Goal: Information Seeking & Learning: Learn about a topic

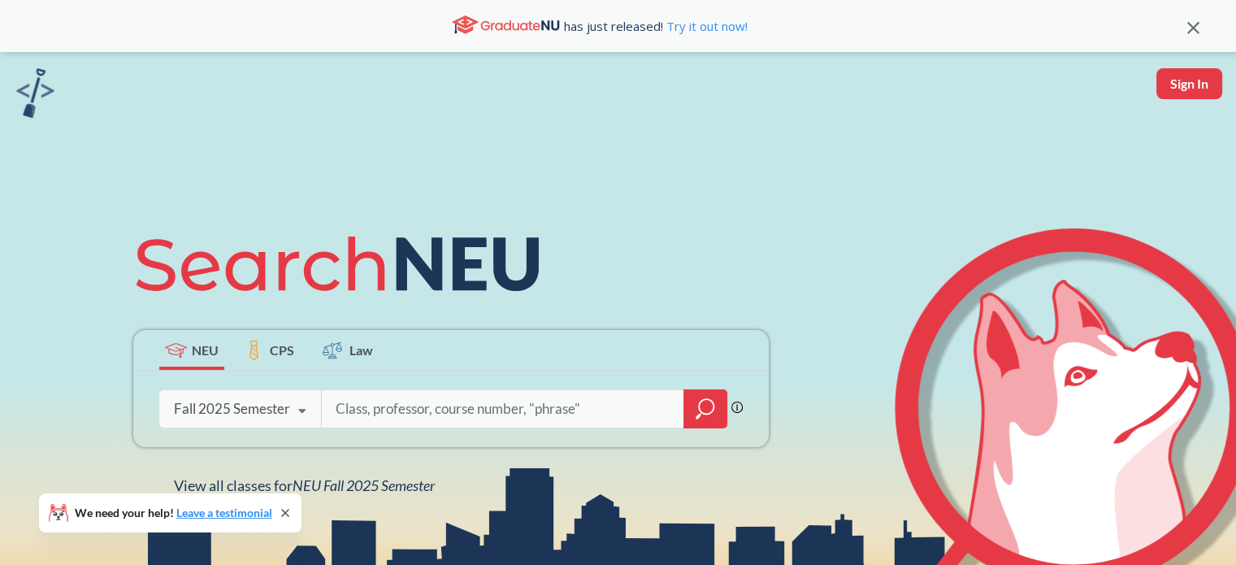
scroll to position [240, 0]
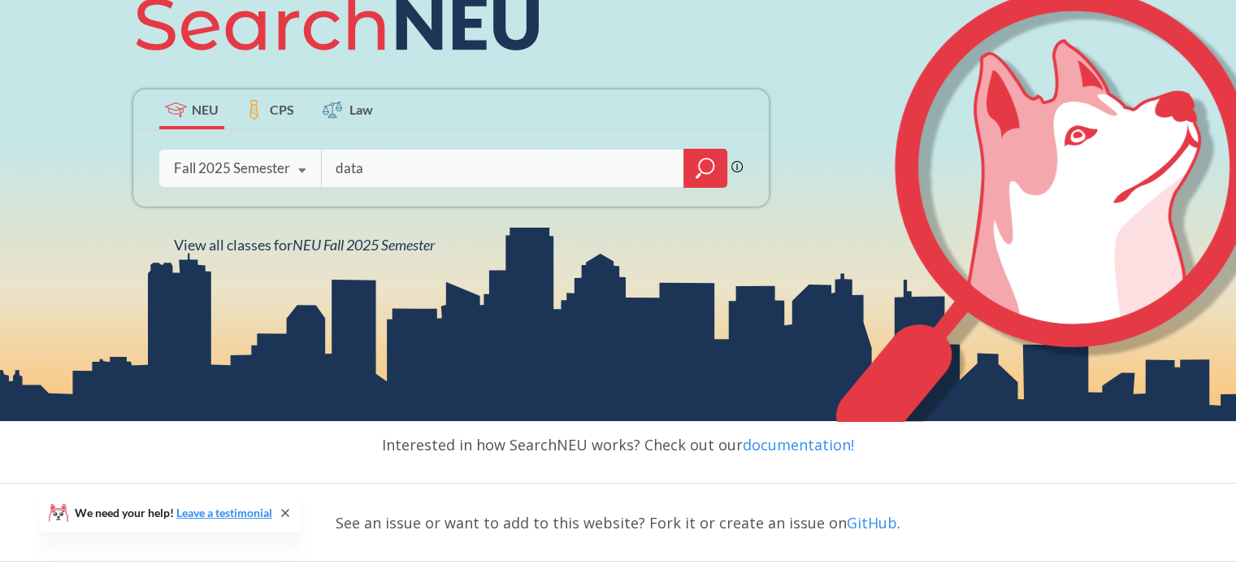
type input "data"
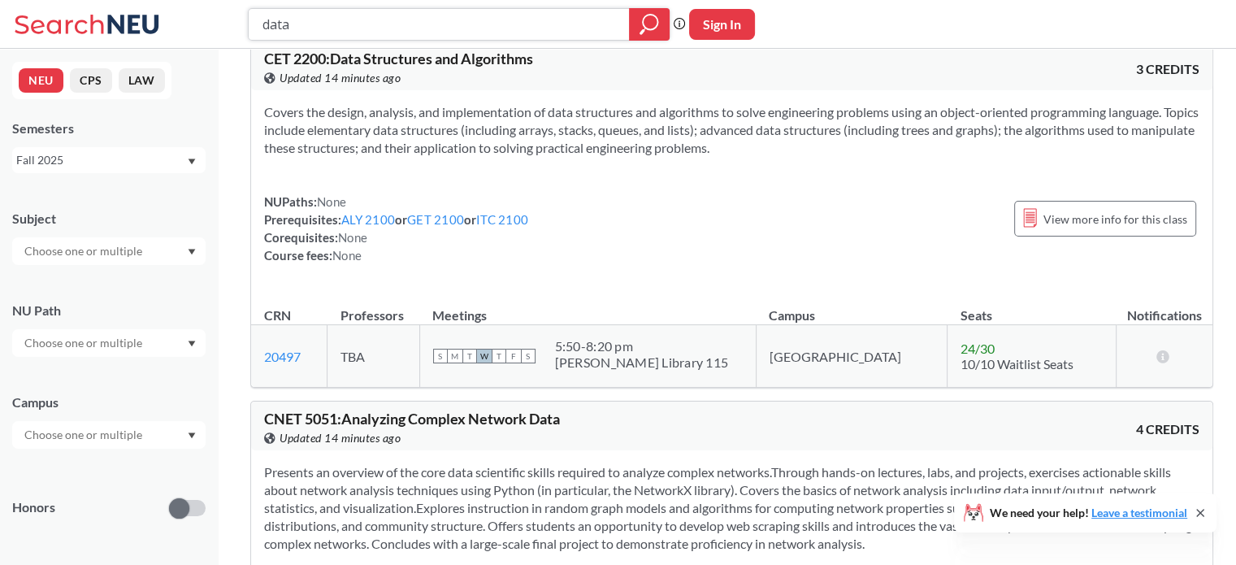
scroll to position [7277, 0]
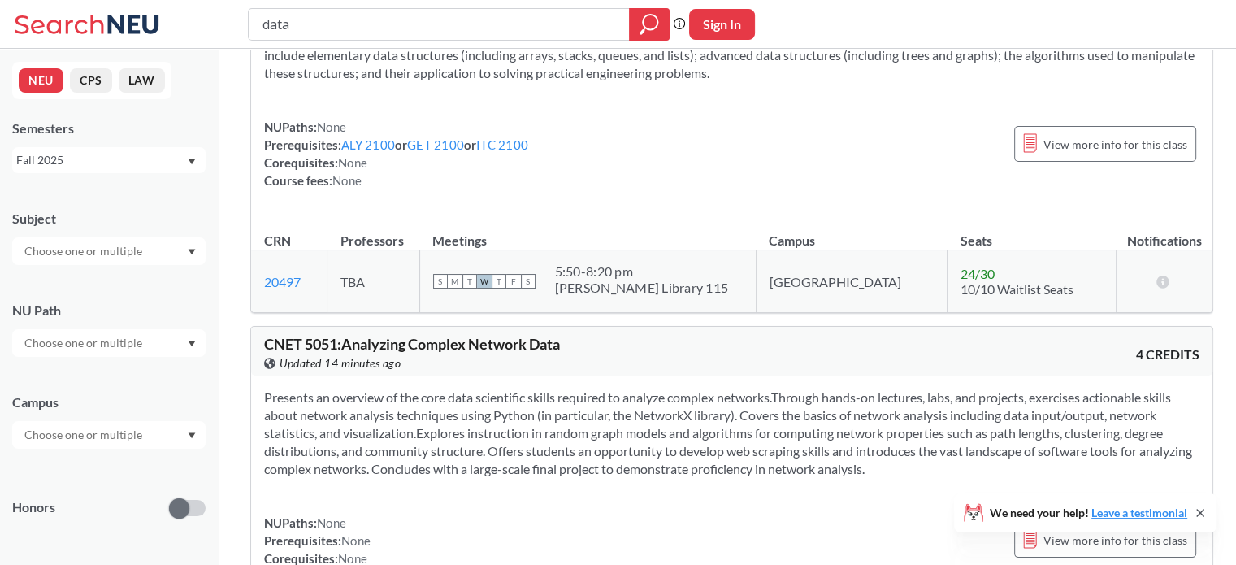
click at [139, 438] on input "text" at bounding box center [84, 434] width 136 height 19
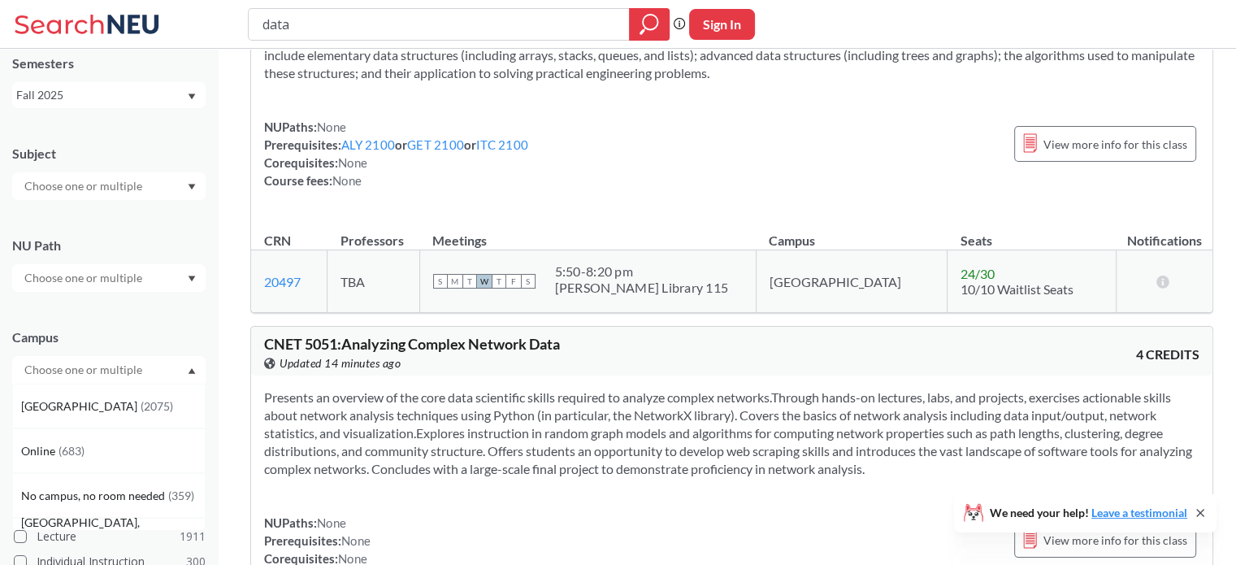
scroll to position [65, 0]
click at [68, 451] on span "( 683 )" at bounding box center [71, 451] width 26 height 14
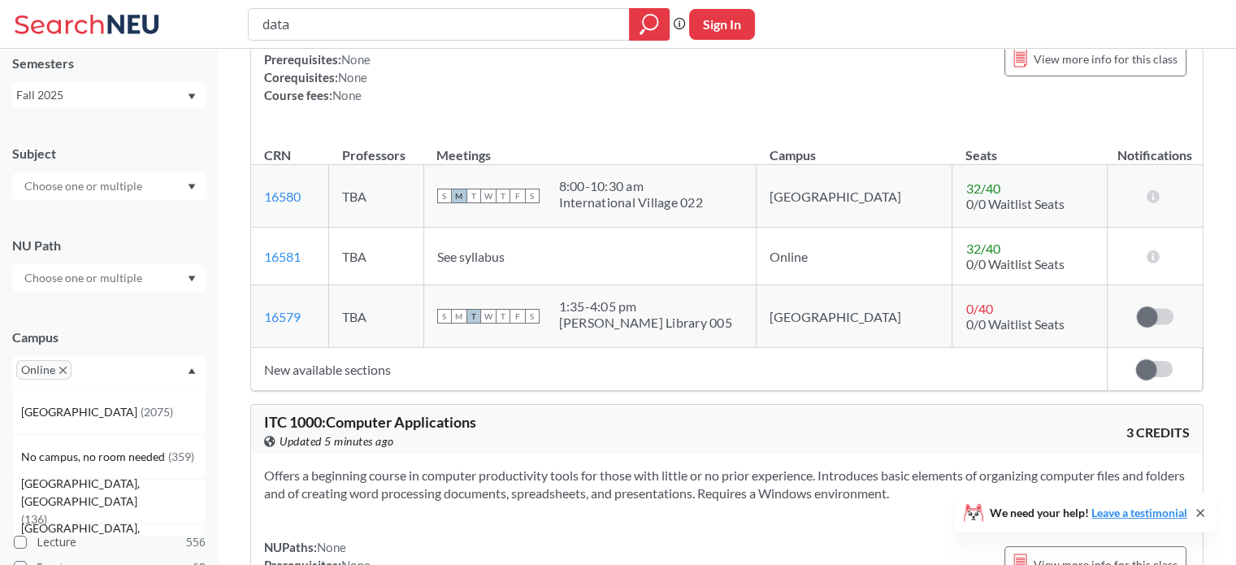
scroll to position [14989, 0]
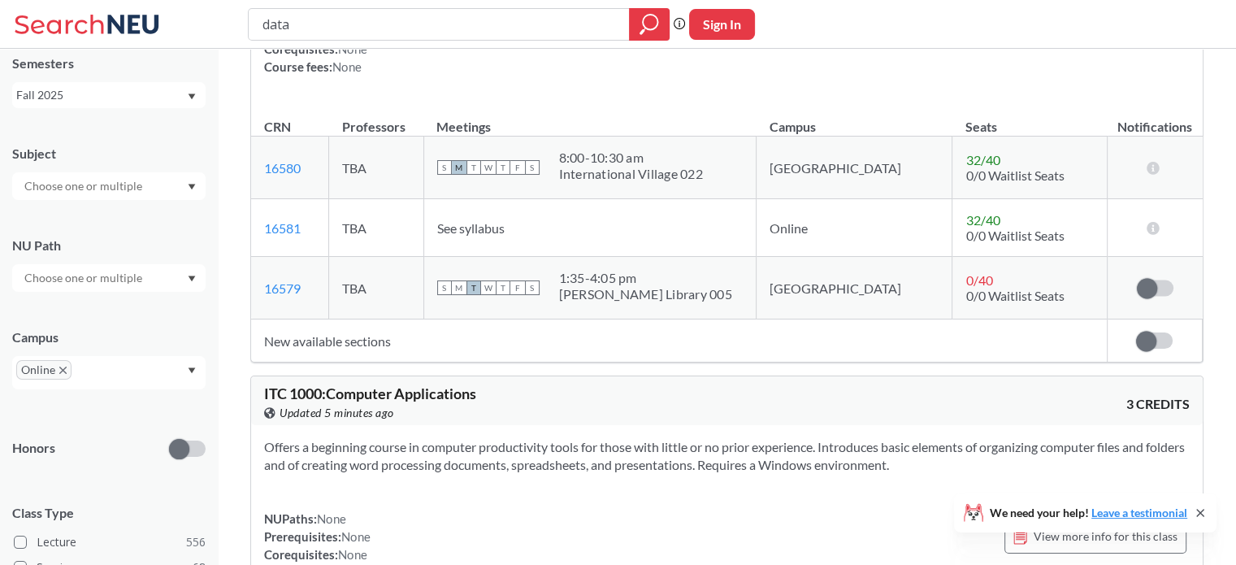
click at [1202, 512] on icon at bounding box center [1199, 512] width 13 height 13
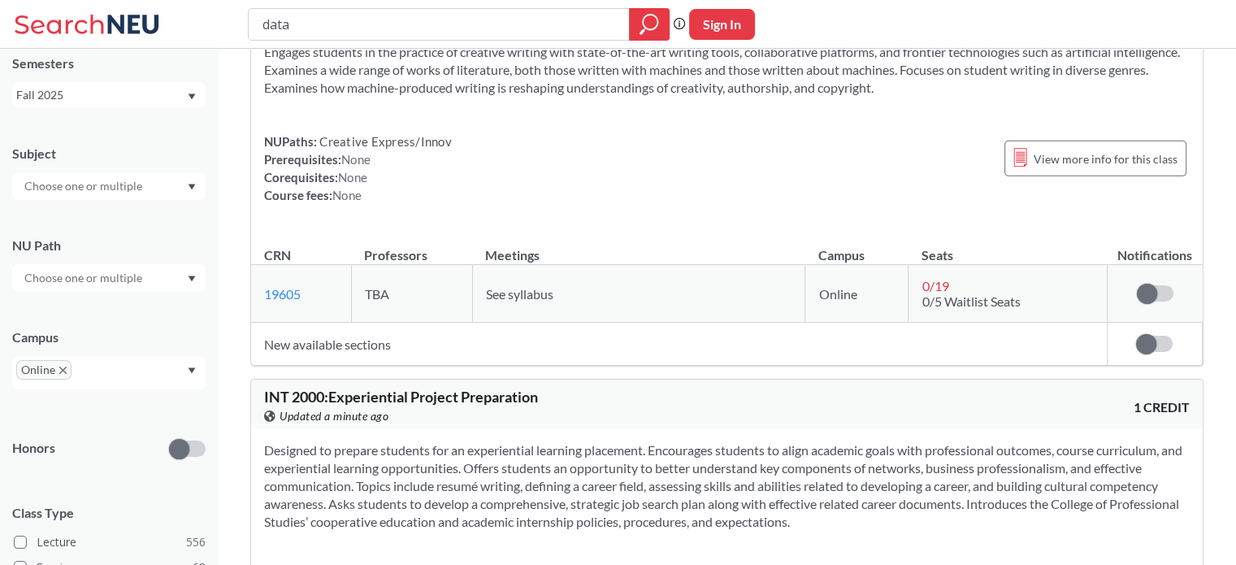
scroll to position [0, 0]
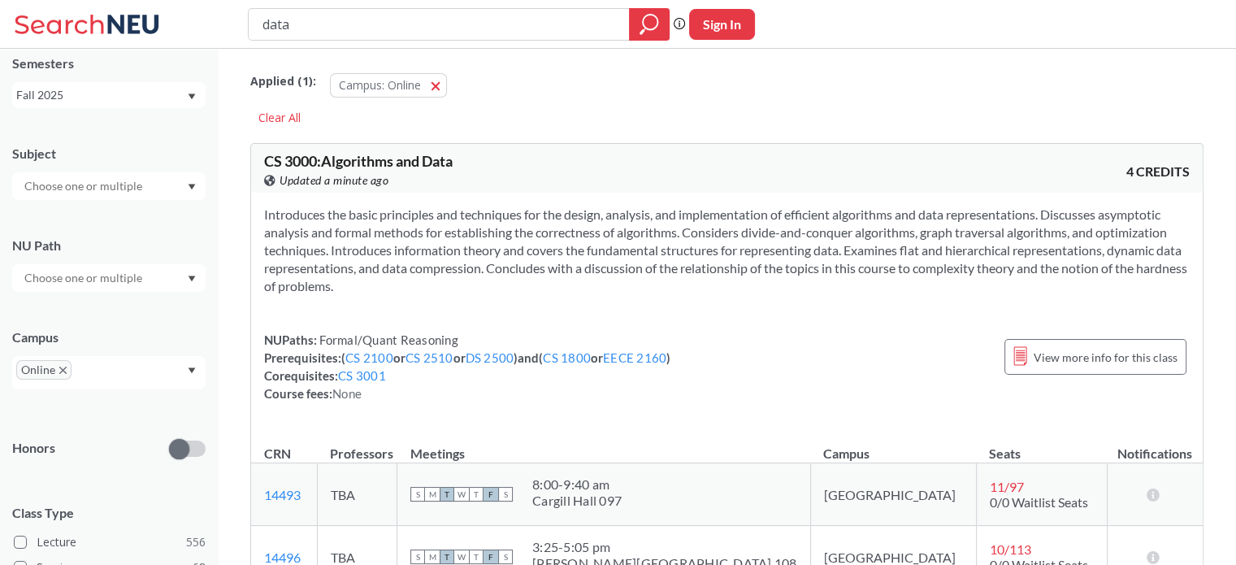
click at [89, 194] on input "text" at bounding box center [84, 185] width 136 height 19
click at [565, 129] on div "Applied ( 1 ): Campus: Online Online Clear All" at bounding box center [726, 93] width 953 height 73
click at [413, 34] on input "data" at bounding box center [439, 25] width 357 height 28
type input "dataBI"
type input "BI"
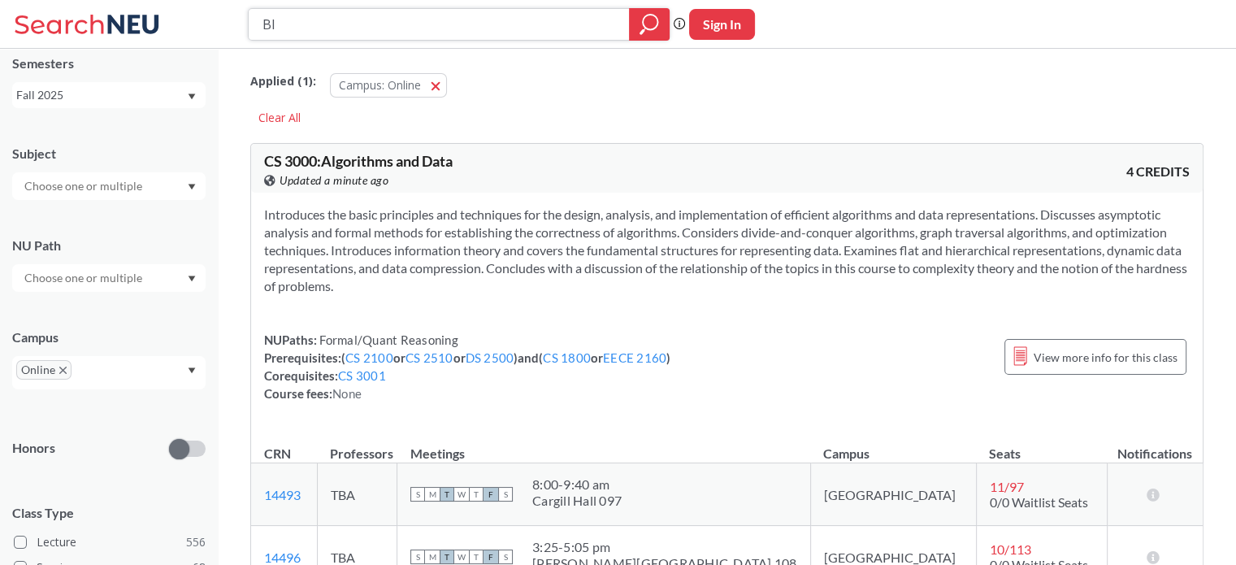
click at [653, 32] on icon "magnifying glass" at bounding box center [648, 24] width 19 height 23
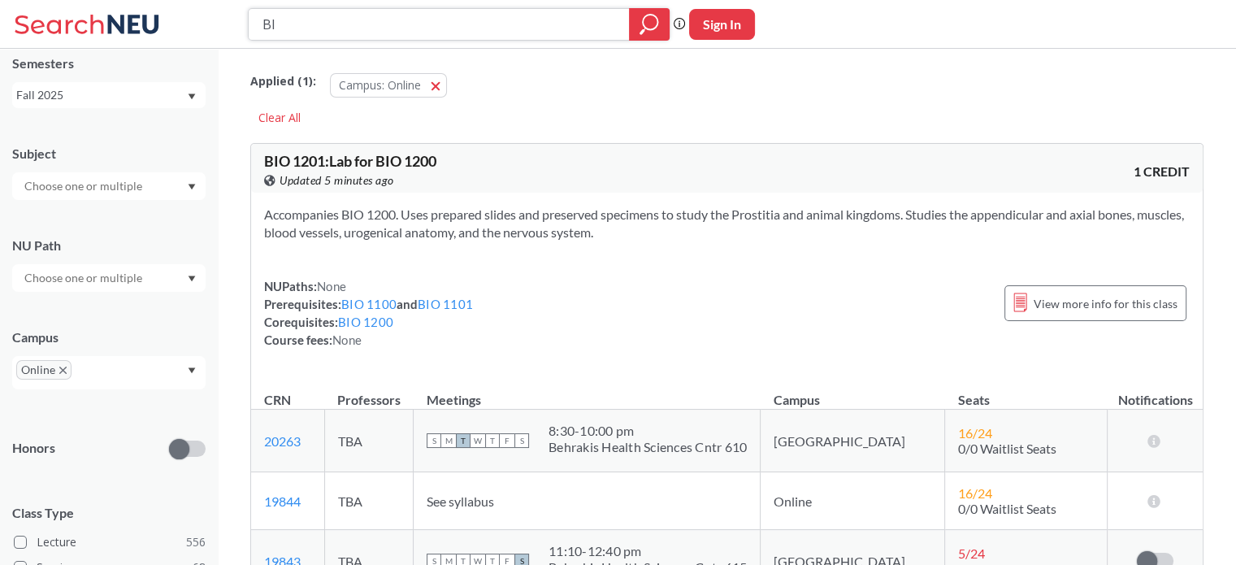
type input "B"
click at [365, 46] on div "Phrase search guarantees the exact search appears in the results. Ex. If you wa…" at bounding box center [618, 24] width 1236 height 49
click at [309, 19] on input "search" at bounding box center [439, 25] width 357 height 28
type input "dadaBI"
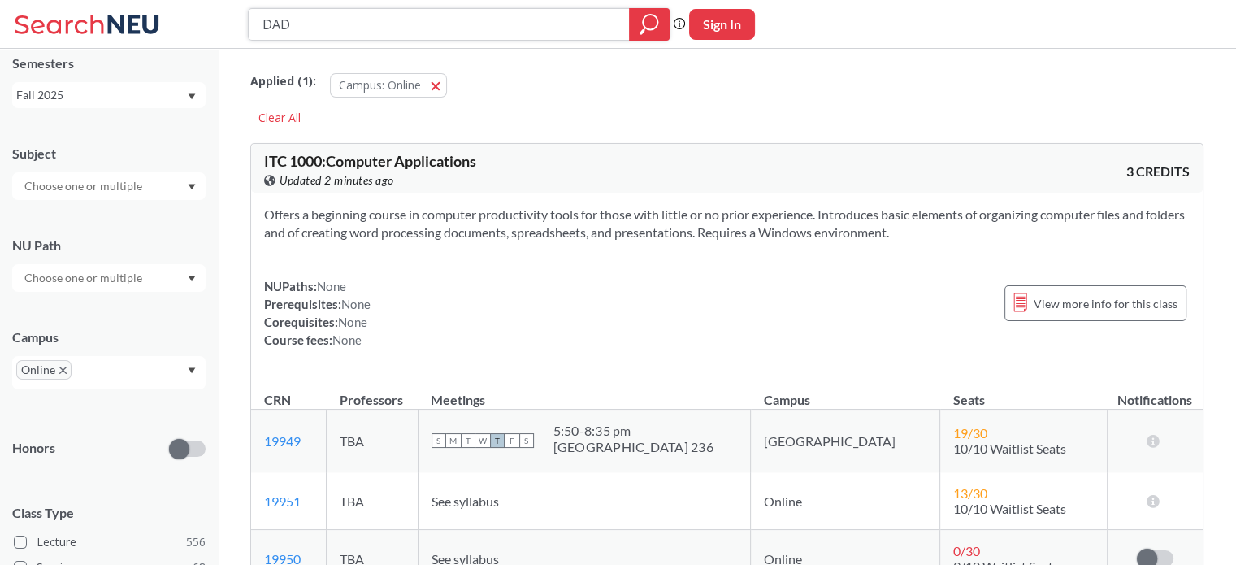
type input "DADA"
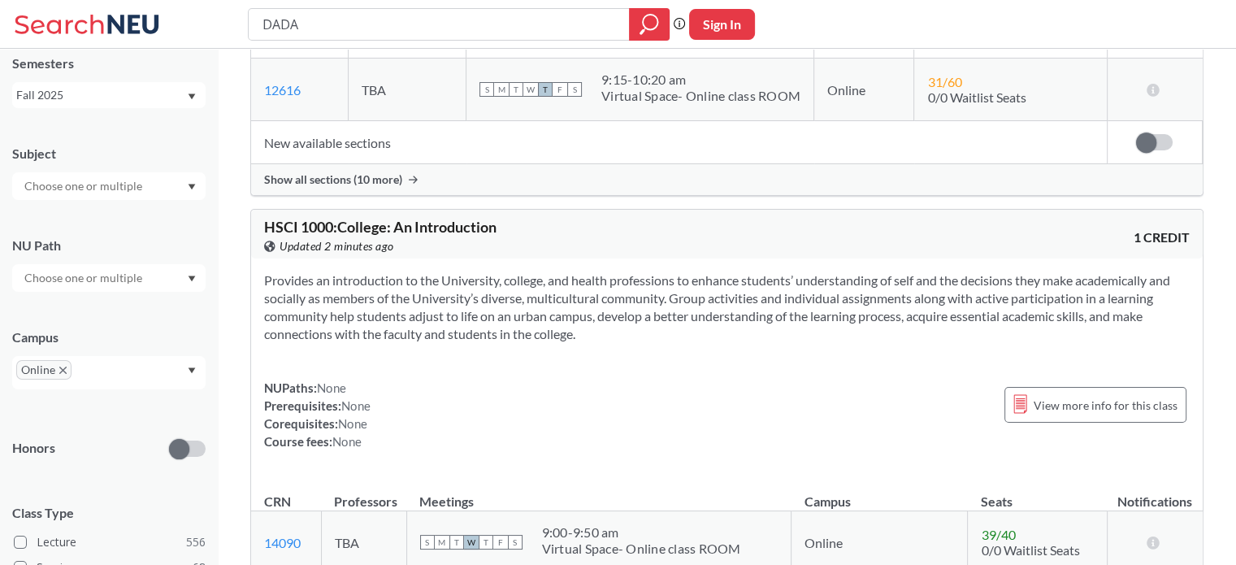
scroll to position [994, 0]
click at [62, 368] on icon "X to remove pill" at bounding box center [62, 369] width 7 height 7
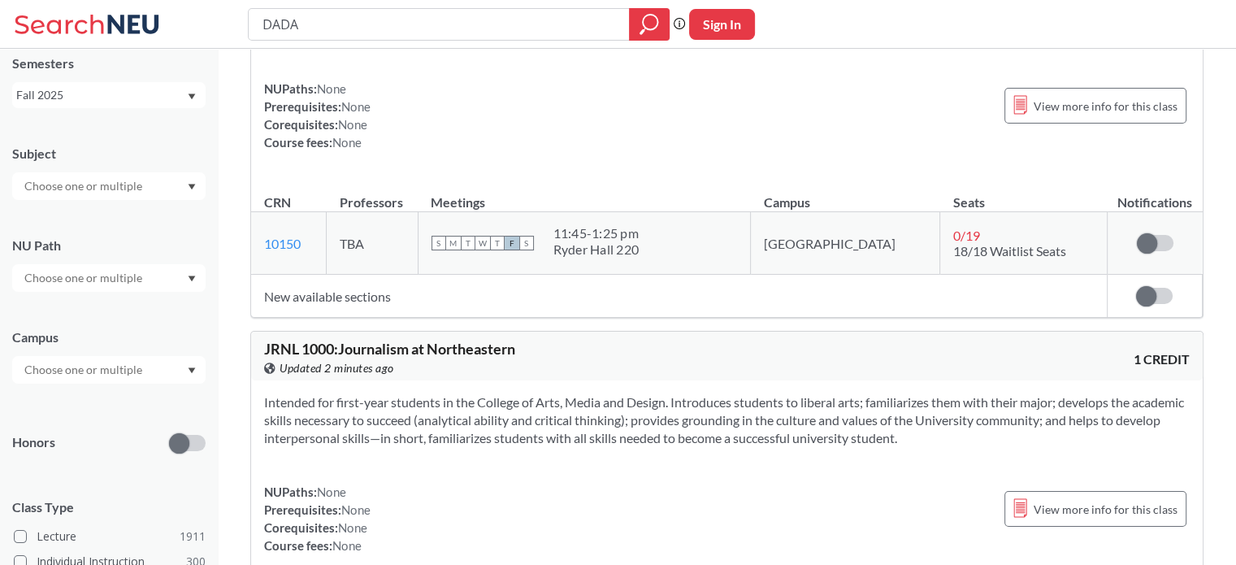
scroll to position [9401, 0]
type input "buisness intelligence"
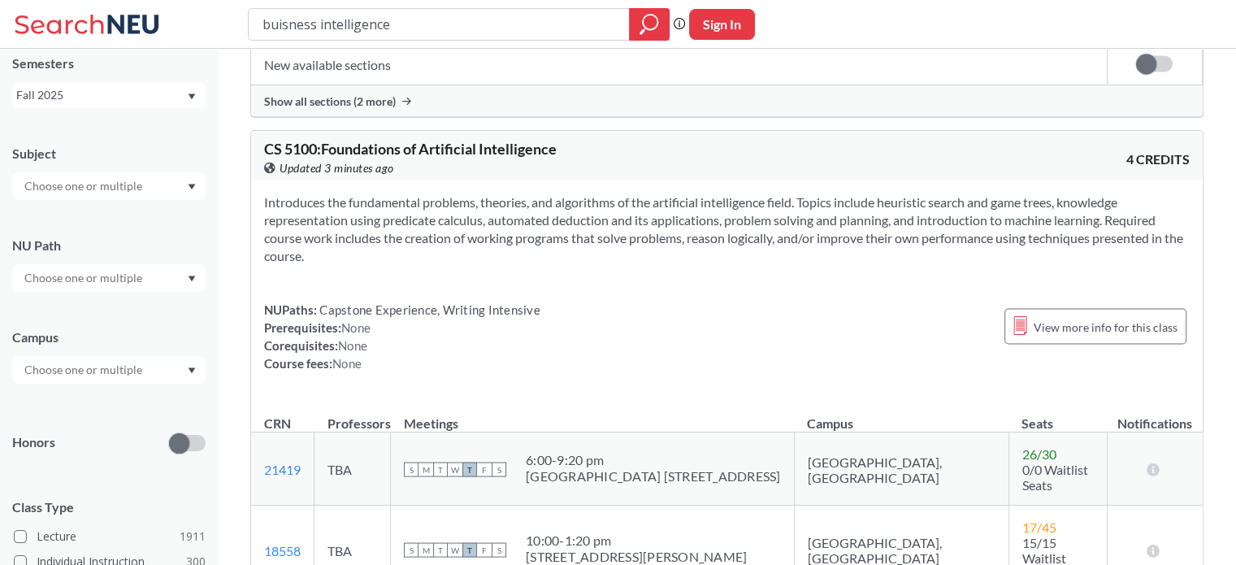
scroll to position [3089, 0]
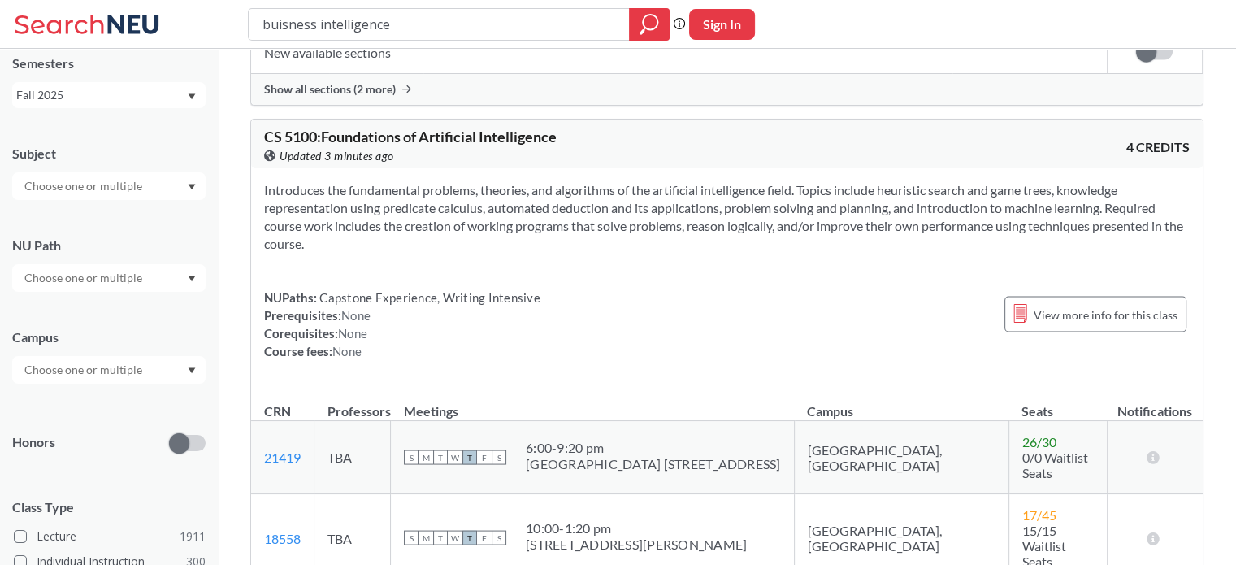
click at [152, 197] on div at bounding box center [108, 186] width 193 height 28
click at [161, 125] on div "NEU CPS LAW Semesters Fall 2025 Subject NU Path Campus Honors Class Type Lectur…" at bounding box center [109, 307] width 218 height 516
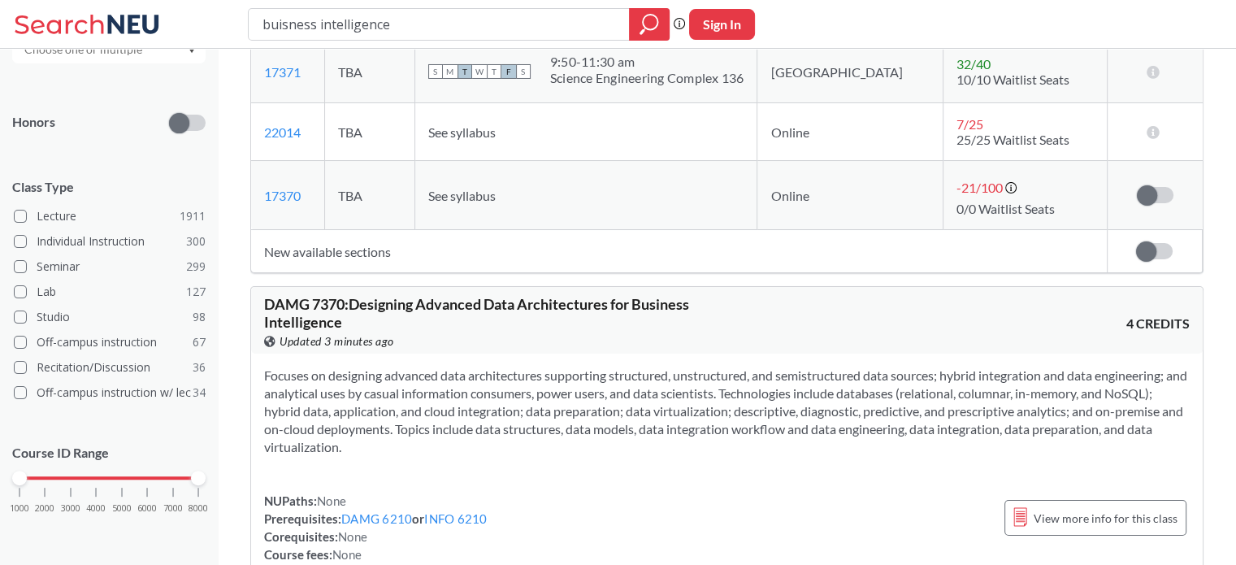
scroll to position [5951, 0]
click at [390, 512] on link "DAMG 6210" at bounding box center [376, 519] width 71 height 15
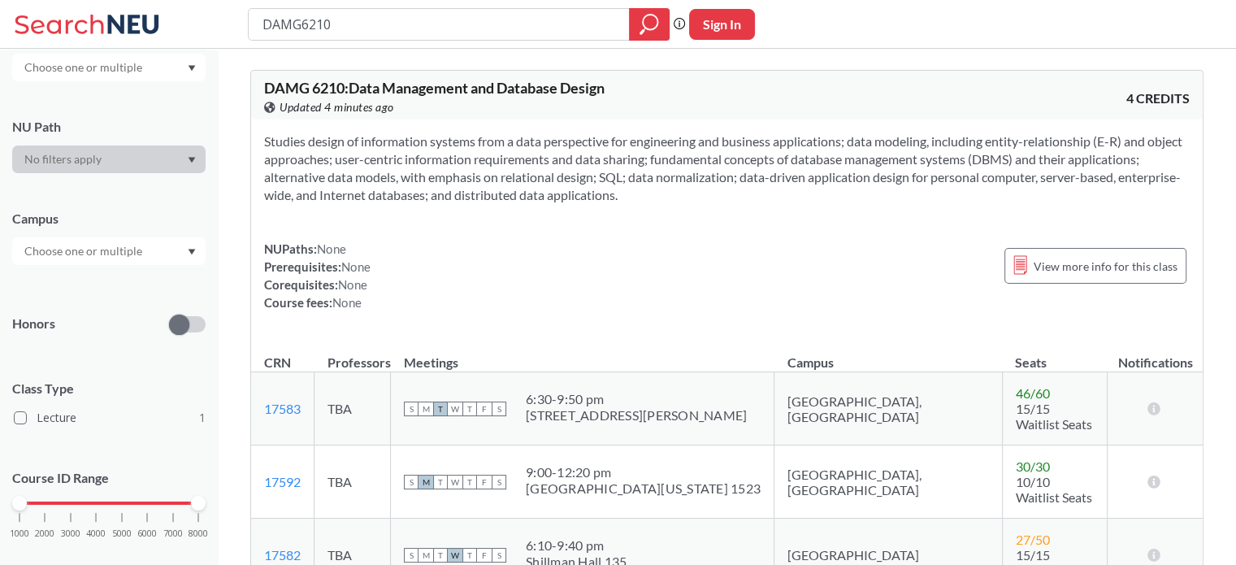
scroll to position [209, 0]
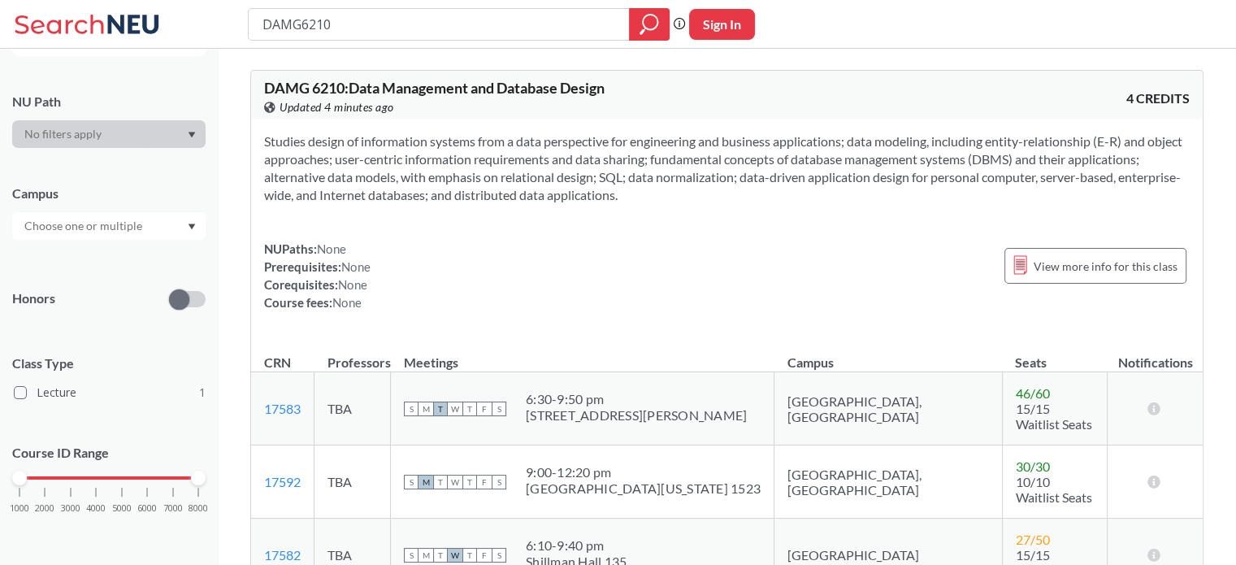
type input "buisness intelligence"
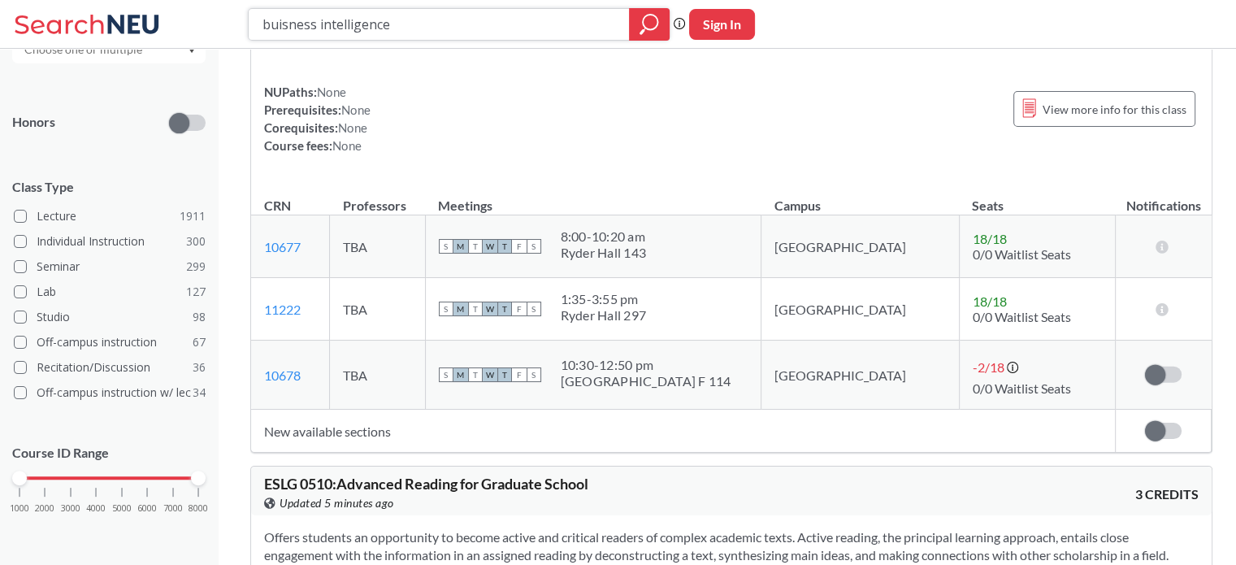
scroll to position [16528, 0]
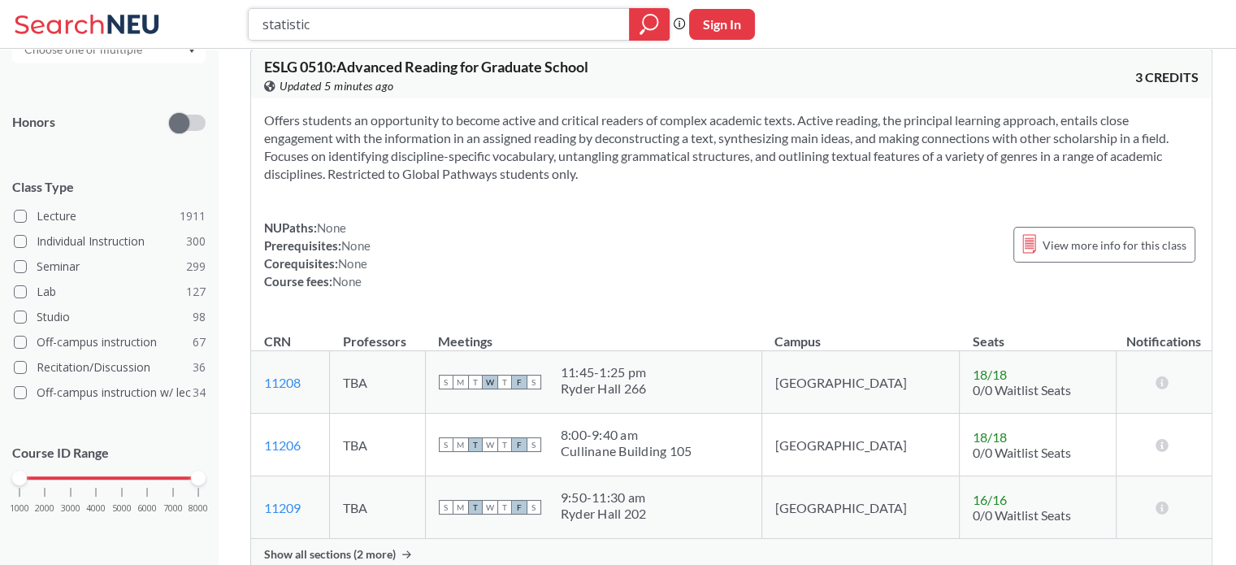
type input "statistics"
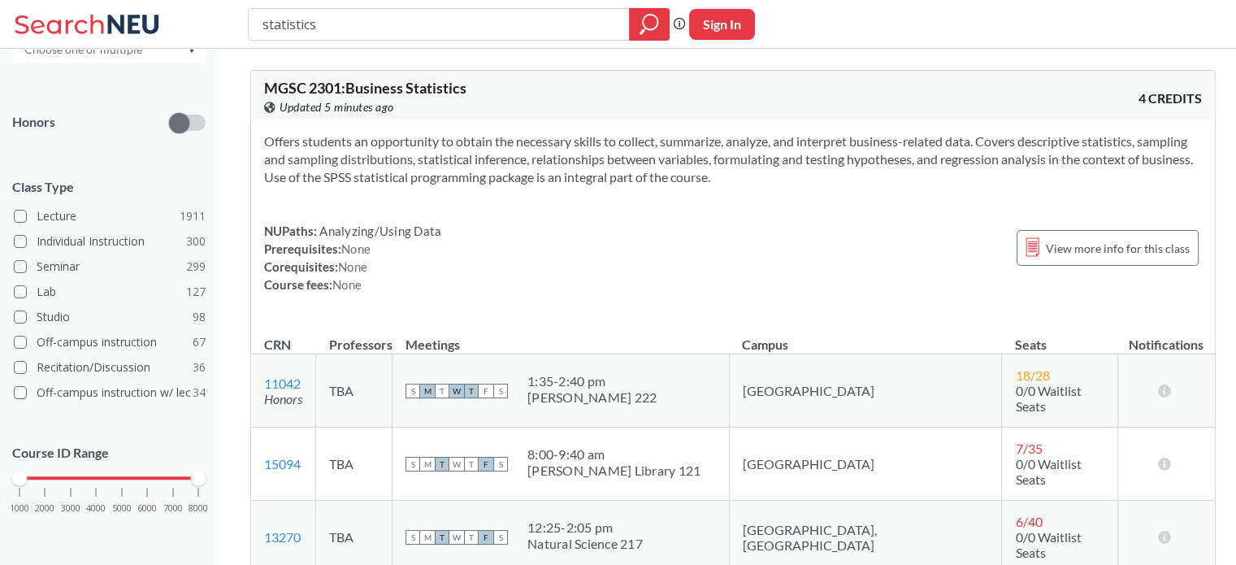
click at [186, 129] on label at bounding box center [187, 123] width 37 height 16
click at [169, 84] on input "checkbox" at bounding box center [169, 84] width 0 height 0
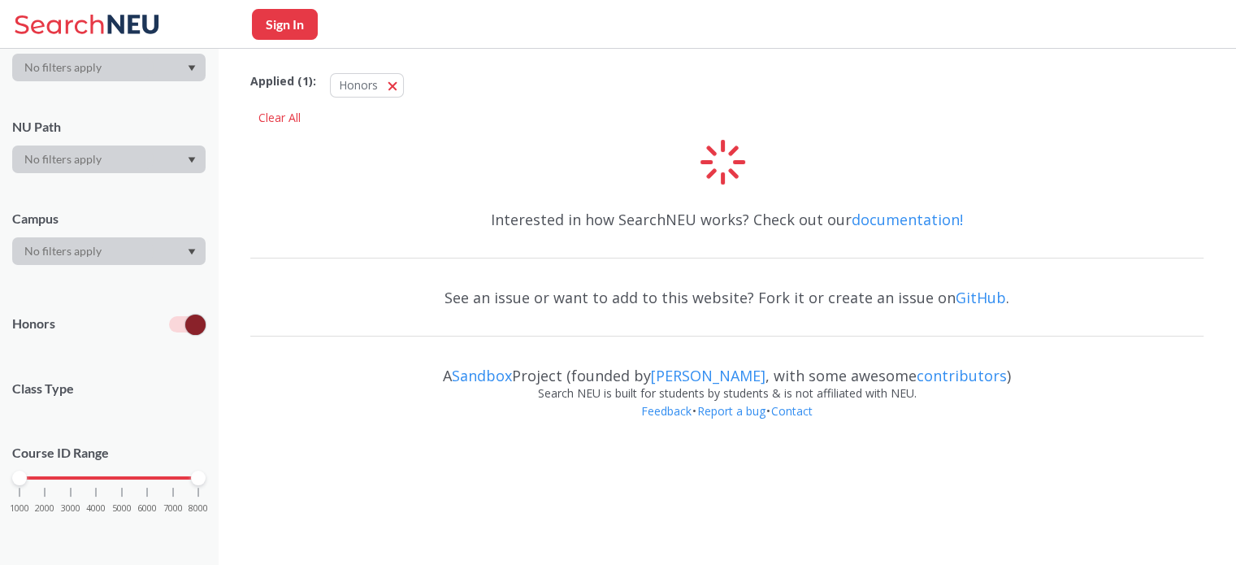
scroll to position [284, 0]
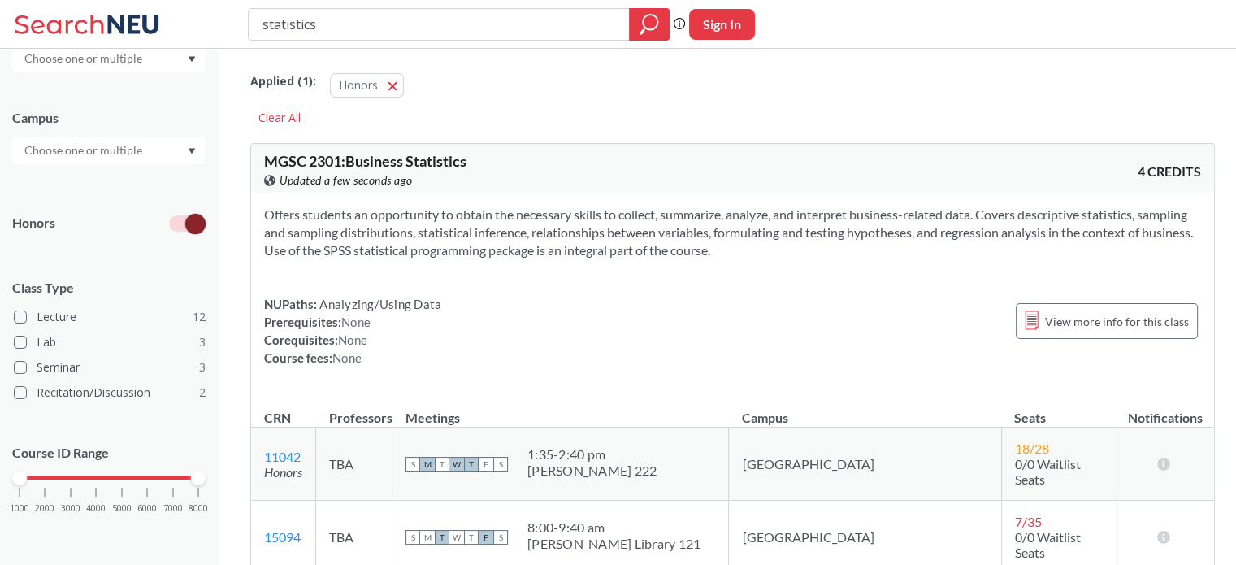
click at [199, 214] on span at bounding box center [195, 224] width 20 height 20
click at [169, 184] on input "checkbox" at bounding box center [169, 184] width 0 height 0
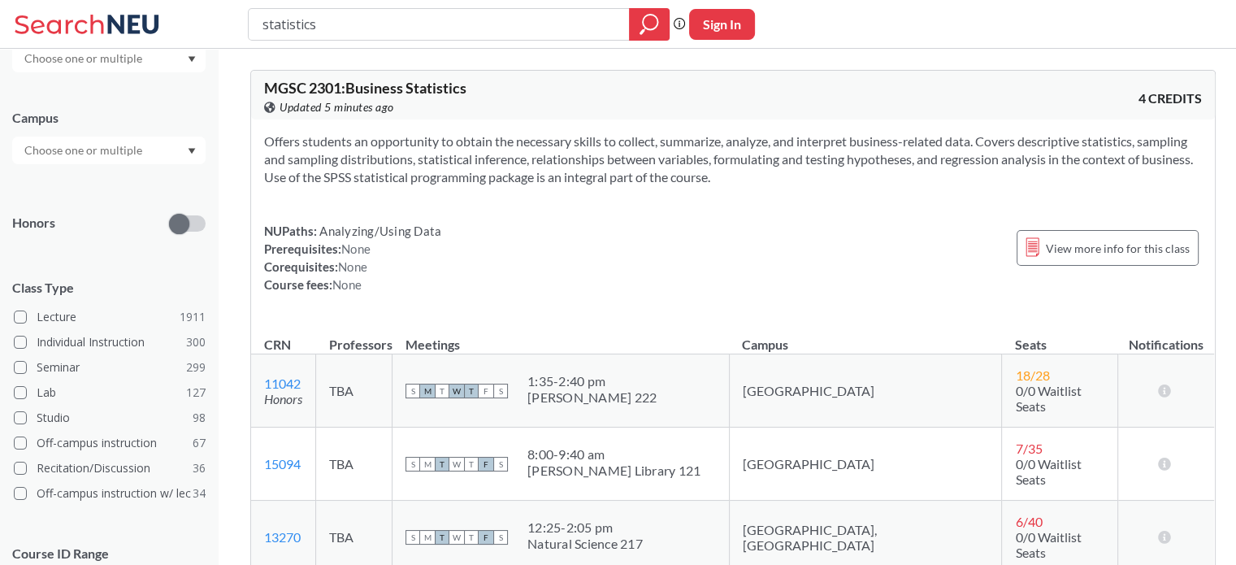
scroll to position [385, 0]
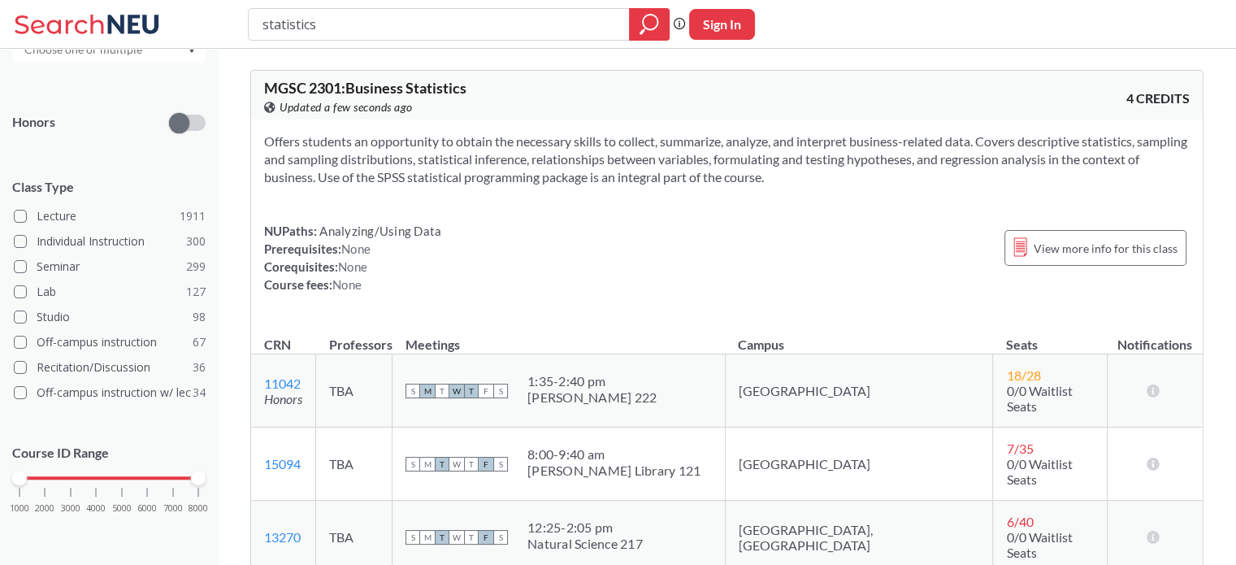
click at [192, 134] on div at bounding box center [187, 113] width 37 height 58
click at [186, 124] on span at bounding box center [179, 123] width 20 height 20
click at [169, 84] on input "checkbox" at bounding box center [169, 84] width 0 height 0
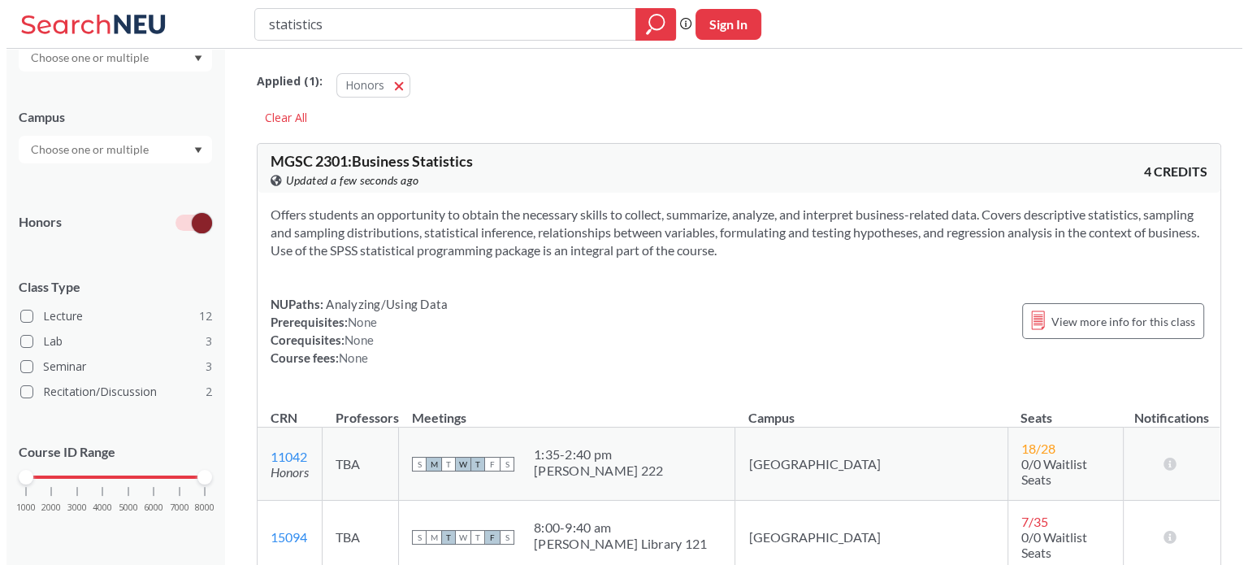
scroll to position [284, 0]
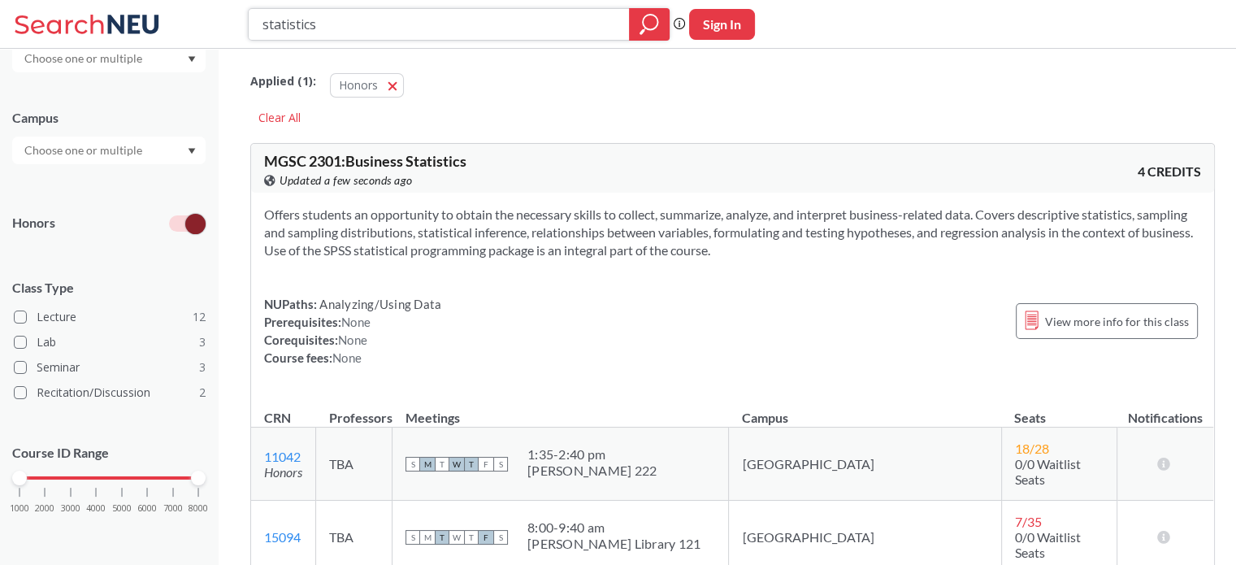
click at [435, 27] on input "statistics" at bounding box center [439, 25] width 357 height 28
type input "data"
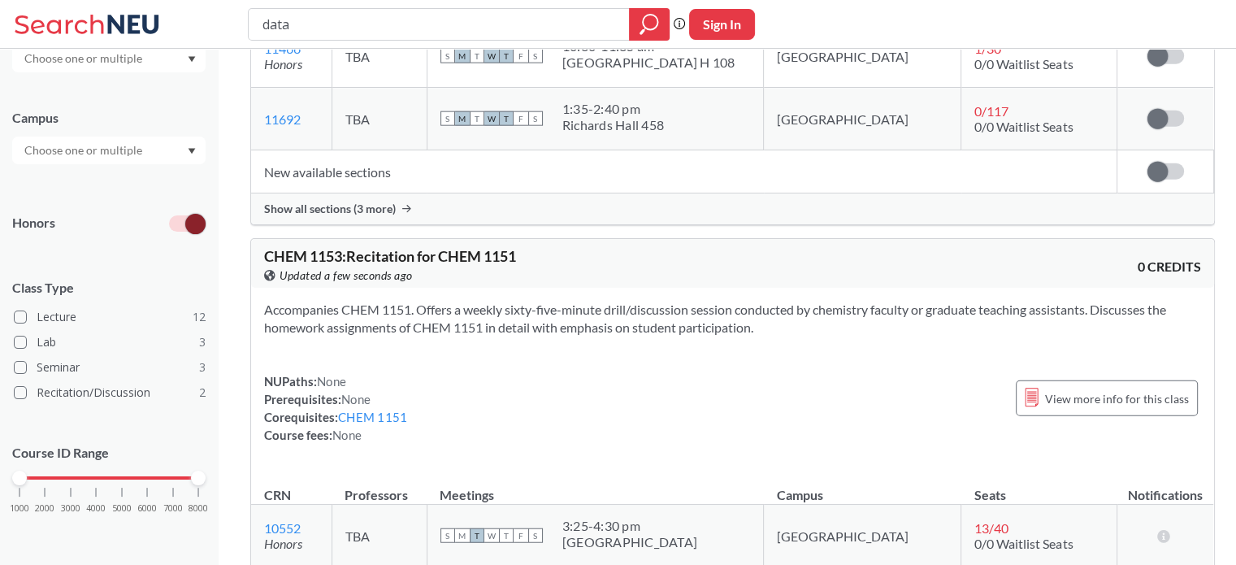
scroll to position [3968, 0]
click at [188, 223] on span at bounding box center [195, 224] width 20 height 20
click at [169, 184] on input "checkbox" at bounding box center [169, 184] width 0 height 0
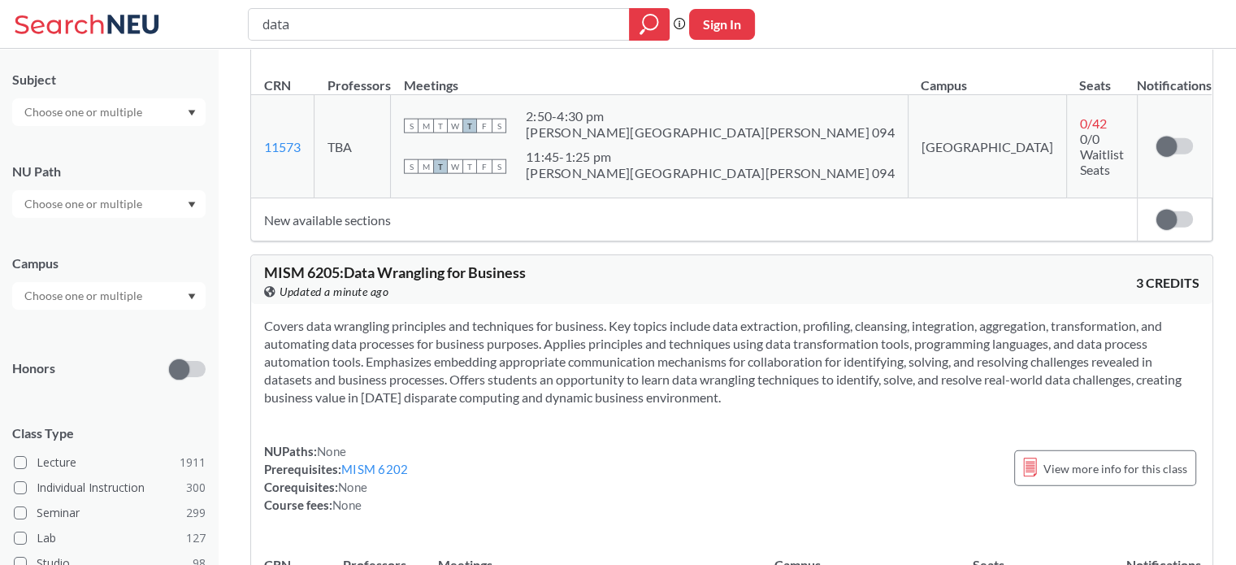
scroll to position [138, 0]
click at [123, 205] on input "text" at bounding box center [84, 204] width 136 height 19
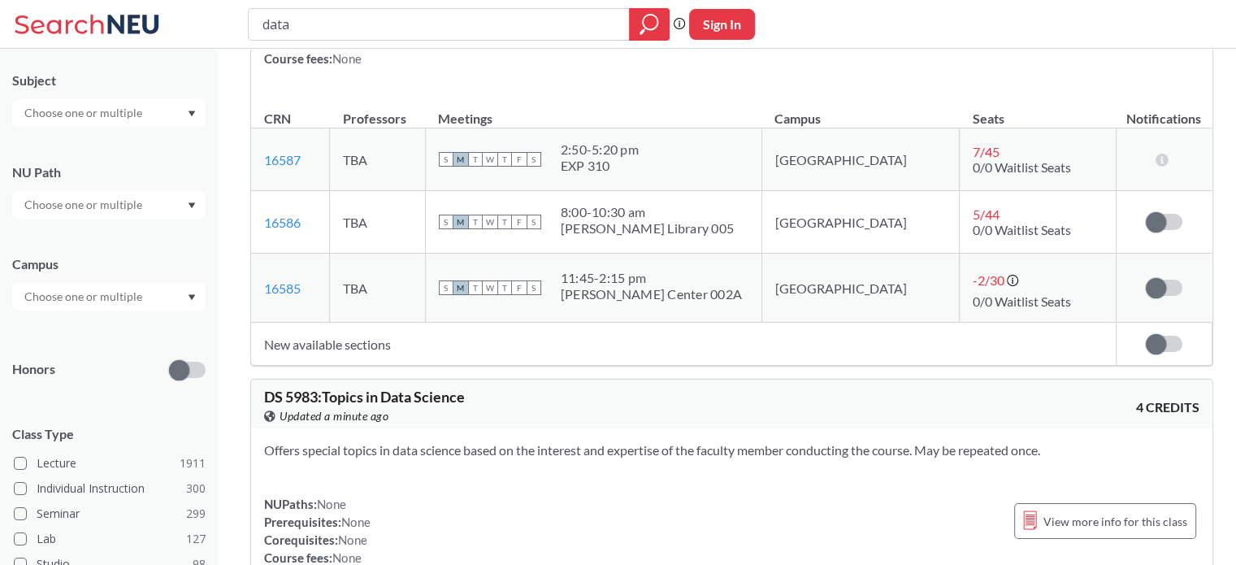
scroll to position [0, 0]
click at [478, 428] on div "Offers special topics in data science based on the interest and expertise of th…" at bounding box center [731, 510] width 961 height 164
